Goal: Task Accomplishment & Management: Manage account settings

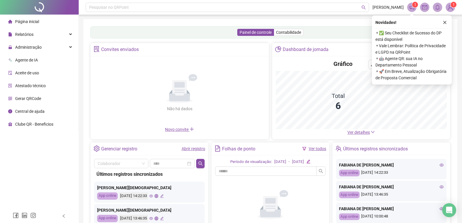
click at [44, 27] on li "Página inicial" at bounding box center [39, 22] width 76 height 12
click at [43, 50] on div "Administração" at bounding box center [39, 47] width 76 height 12
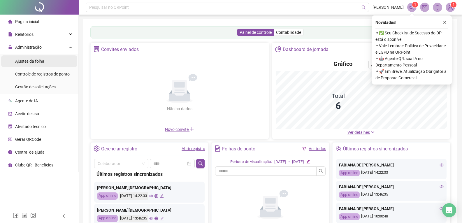
click at [44, 65] on li "Ajustes da folha" at bounding box center [39, 61] width 76 height 12
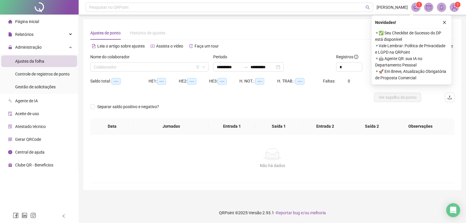
type input "**********"
click at [179, 66] on input "search" at bounding box center [147, 67] width 106 height 9
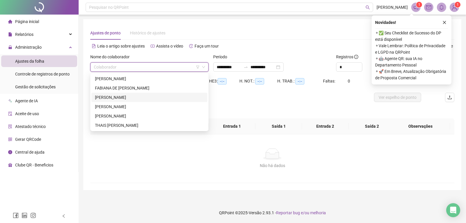
click at [144, 90] on div "FABIANA DE [PERSON_NAME]" at bounding box center [149, 88] width 109 height 6
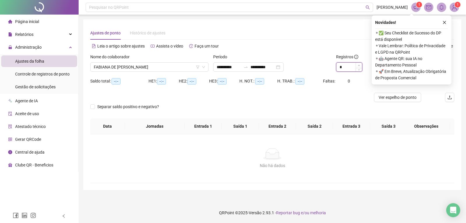
click at [359, 64] on icon "up" at bounding box center [359, 65] width 2 height 2
type input "*"
click at [359, 65] on icon "up" at bounding box center [359, 65] width 2 height 2
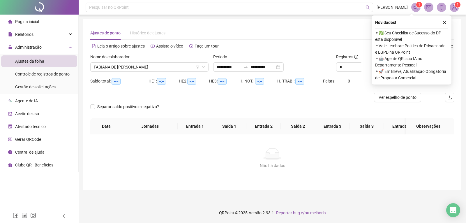
click at [447, 22] on button "button" at bounding box center [444, 22] width 7 height 7
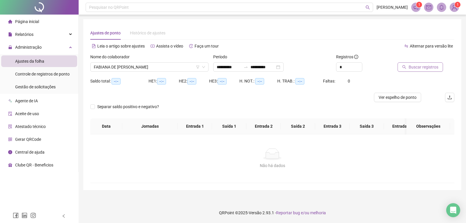
click at [421, 67] on span "Buscar registros" at bounding box center [424, 67] width 30 height 6
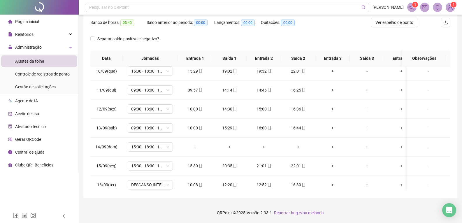
scroll to position [145, 0]
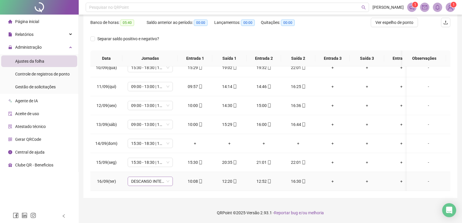
click at [168, 177] on span "DESCANSO INTER-JORNADA" at bounding box center [150, 181] width 38 height 9
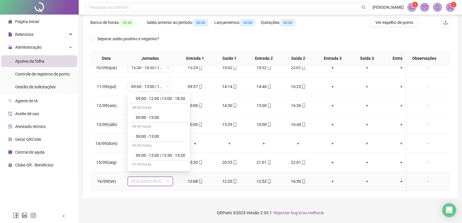
scroll to position [283, 0]
click at [168, 146] on div "09:00 - 13:00 | 13:30 - 15:30" at bounding box center [160, 148] width 49 height 6
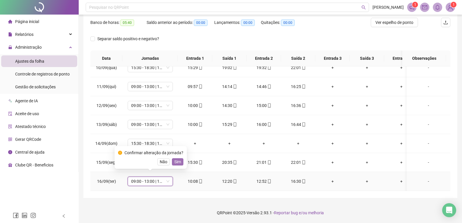
click at [178, 164] on span "Sim" at bounding box center [177, 162] width 7 height 6
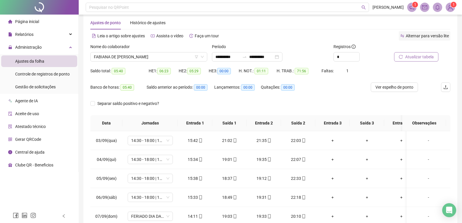
scroll to position [9, 0]
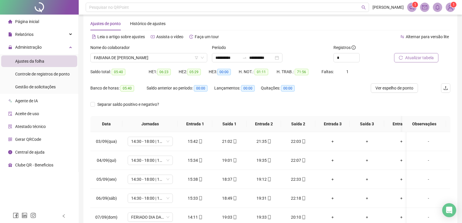
click at [423, 61] on button "Atualizar tabela" at bounding box center [416, 57] width 44 height 9
click at [425, 59] on span "Atualizar tabela" at bounding box center [419, 57] width 29 height 6
click at [55, 83] on li "Gestão de solicitações" at bounding box center [39, 87] width 76 height 12
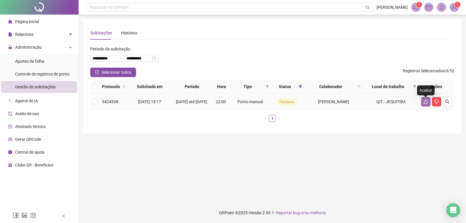
click at [425, 104] on icon "like" at bounding box center [426, 102] width 4 height 4
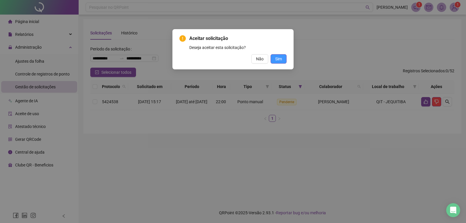
click at [277, 58] on span "Sim" at bounding box center [278, 59] width 7 height 6
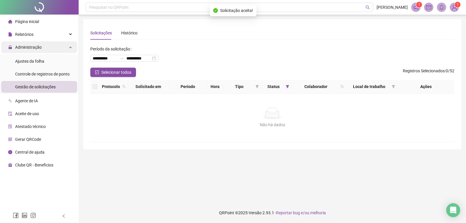
click at [46, 48] on div "Administração" at bounding box center [39, 47] width 76 height 12
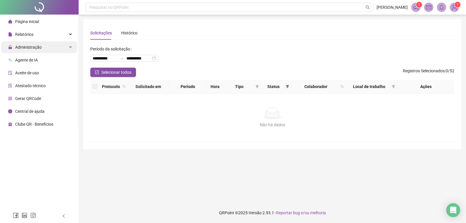
click at [47, 50] on div "Administração" at bounding box center [39, 47] width 76 height 12
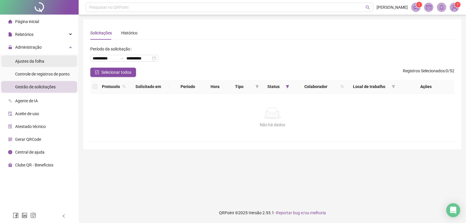
drag, startPoint x: 45, startPoint y: 62, endPoint x: 46, endPoint y: 65, distance: 3.0
click at [45, 63] on li "Ajustes da folha" at bounding box center [39, 61] width 76 height 12
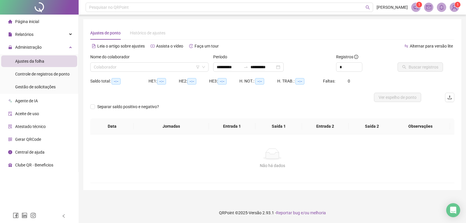
type input "**********"
click at [138, 65] on input "search" at bounding box center [147, 67] width 106 height 9
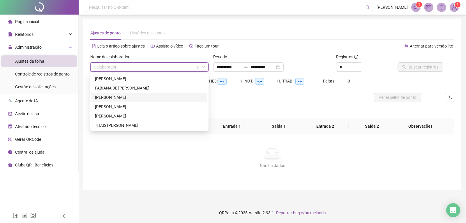
click at [133, 96] on div "[PERSON_NAME]" at bounding box center [149, 97] width 109 height 6
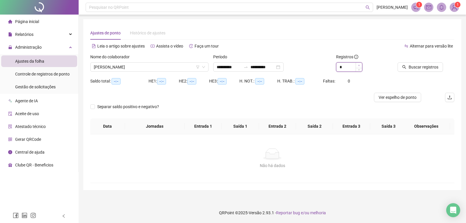
click at [359, 63] on span "Increase Value" at bounding box center [359, 65] width 6 height 5
type input "*"
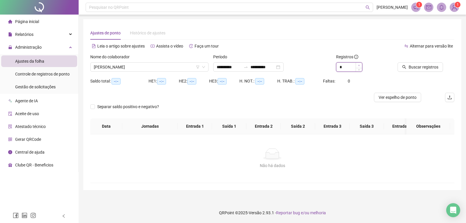
click at [359, 63] on span "Increase Value" at bounding box center [359, 65] width 6 height 5
click at [415, 64] on button "Buscar registros" at bounding box center [420, 66] width 45 height 9
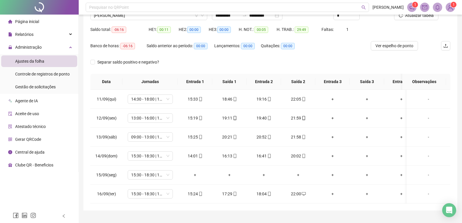
scroll to position [68, 0]
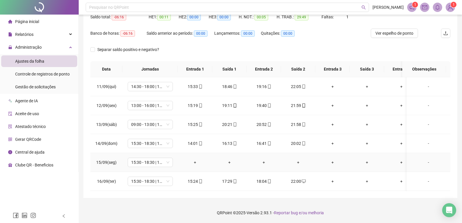
click at [427, 159] on div "-" at bounding box center [428, 162] width 34 height 6
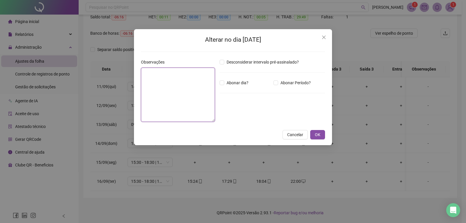
click at [151, 73] on textarea at bounding box center [178, 95] width 74 height 54
type textarea "**********"
click at [321, 136] on button "OK" at bounding box center [317, 134] width 15 height 9
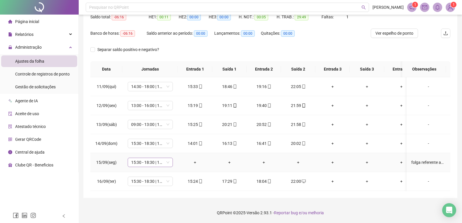
click at [165, 159] on span "15:30 - 18:30 | 19:00 - 22:00" at bounding box center [150, 162] width 38 height 9
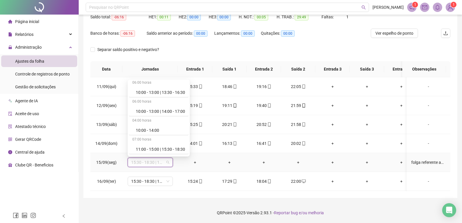
scroll to position [683, 0]
click at [152, 109] on div "Folga" at bounding box center [160, 112] width 49 height 6
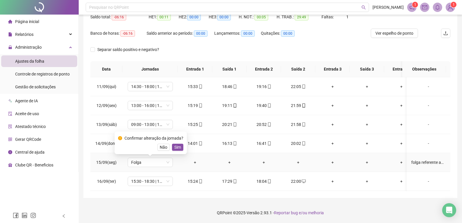
click at [174, 144] on span "Sim" at bounding box center [177, 147] width 7 height 6
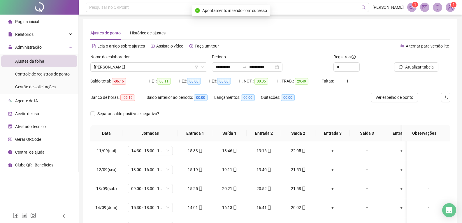
scroll to position [68, 0]
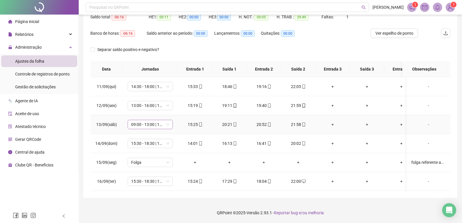
click at [164, 120] on span "09:00 - 13:00 | 13:30 - 15:30" at bounding box center [150, 124] width 38 height 9
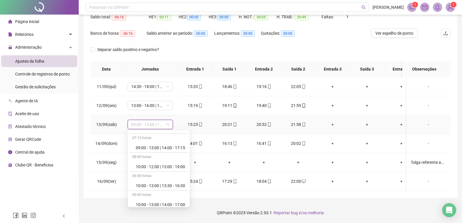
scroll to position [369, 0]
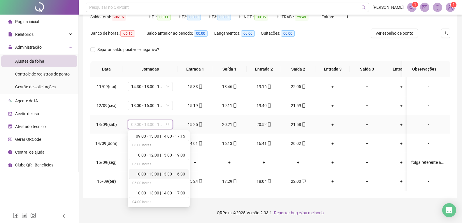
click at [177, 171] on div "10:00 - 13:00 | 13:30 - 16:30" at bounding box center [160, 174] width 49 height 6
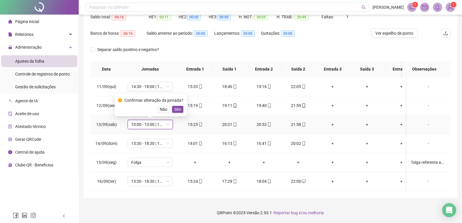
click at [177, 106] on span "Sim" at bounding box center [177, 109] width 7 height 6
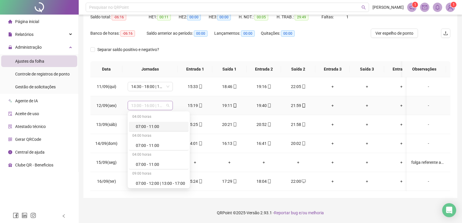
click at [165, 102] on span "13:00 - 16:00 | 16:30 - 19:30" at bounding box center [150, 105] width 38 height 9
click at [176, 143] on div "10:00 - 13:00 | 14:00 - 17:00" at bounding box center [160, 146] width 49 height 6
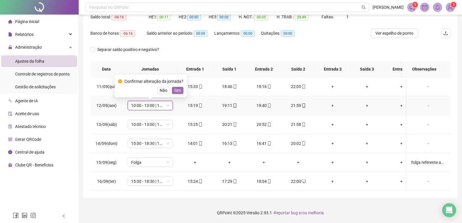
click at [177, 87] on span "Sim" at bounding box center [177, 90] width 7 height 6
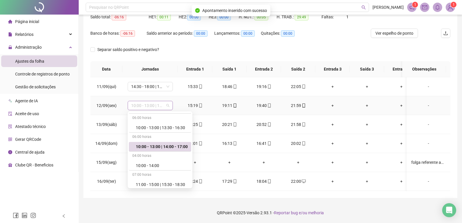
click at [167, 102] on span "10:00 - 13:00 | 14:00 - 17:00" at bounding box center [150, 105] width 38 height 9
click at [177, 143] on div "10:00 - 13:00 | 14:00 - 17:00" at bounding box center [162, 146] width 52 height 6
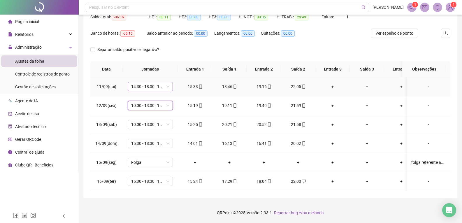
click at [163, 82] on span "14:30 - 18:00 | 18:30 - 21:00" at bounding box center [150, 86] width 38 height 9
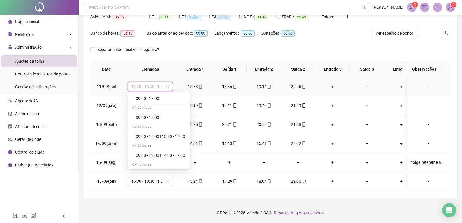
scroll to position [304, 0]
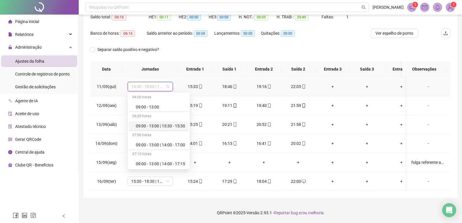
click at [177, 123] on div "09:00 - 13:00 | 13:30 - 15:30" at bounding box center [160, 126] width 49 height 6
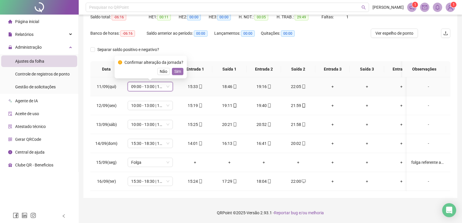
click at [176, 68] on span "Sim" at bounding box center [177, 71] width 7 height 6
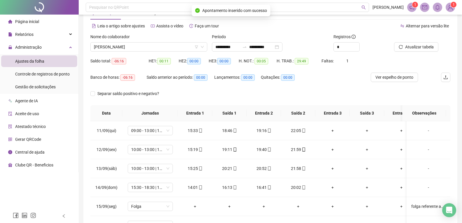
scroll to position [10, 0]
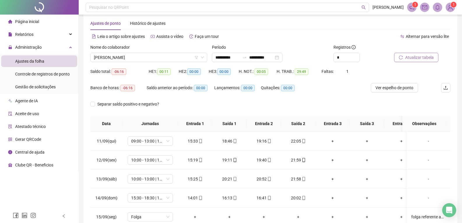
click at [423, 55] on span "Atualizar tabela" at bounding box center [419, 57] width 29 height 6
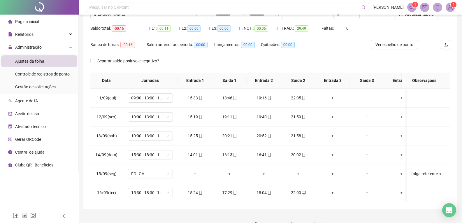
scroll to position [68, 0]
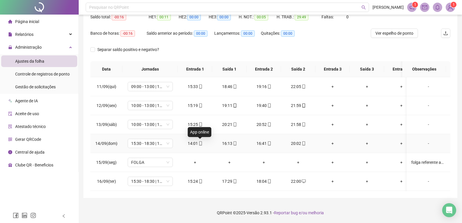
click at [200, 141] on icon "mobile" at bounding box center [200, 143] width 4 height 4
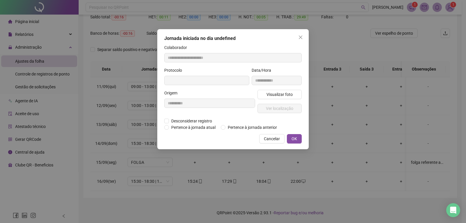
type input "**********"
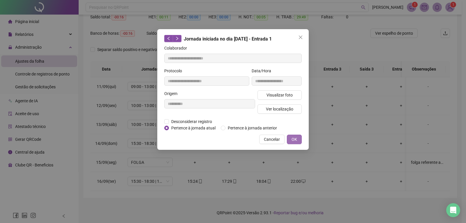
click at [297, 142] on button "OK" at bounding box center [294, 139] width 15 height 9
